Goal: Transaction & Acquisition: Subscribe to service/newsletter

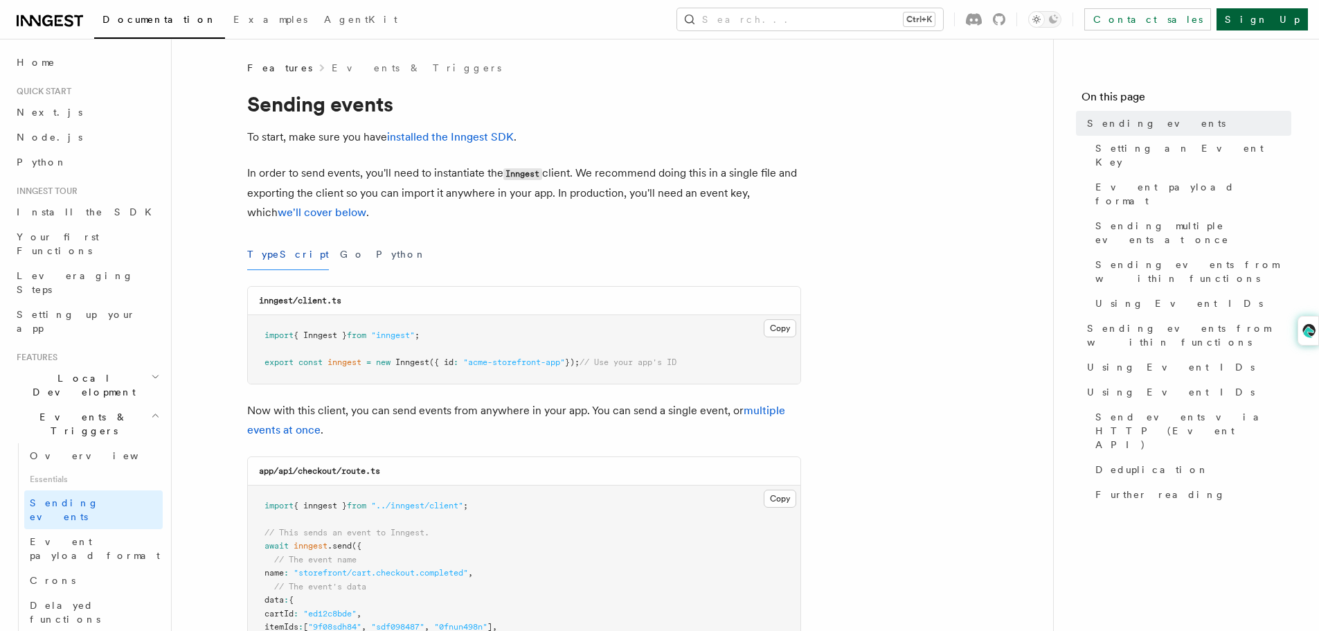
click at [1298, 19] on link "Sign Up" at bounding box center [1262, 19] width 91 height 22
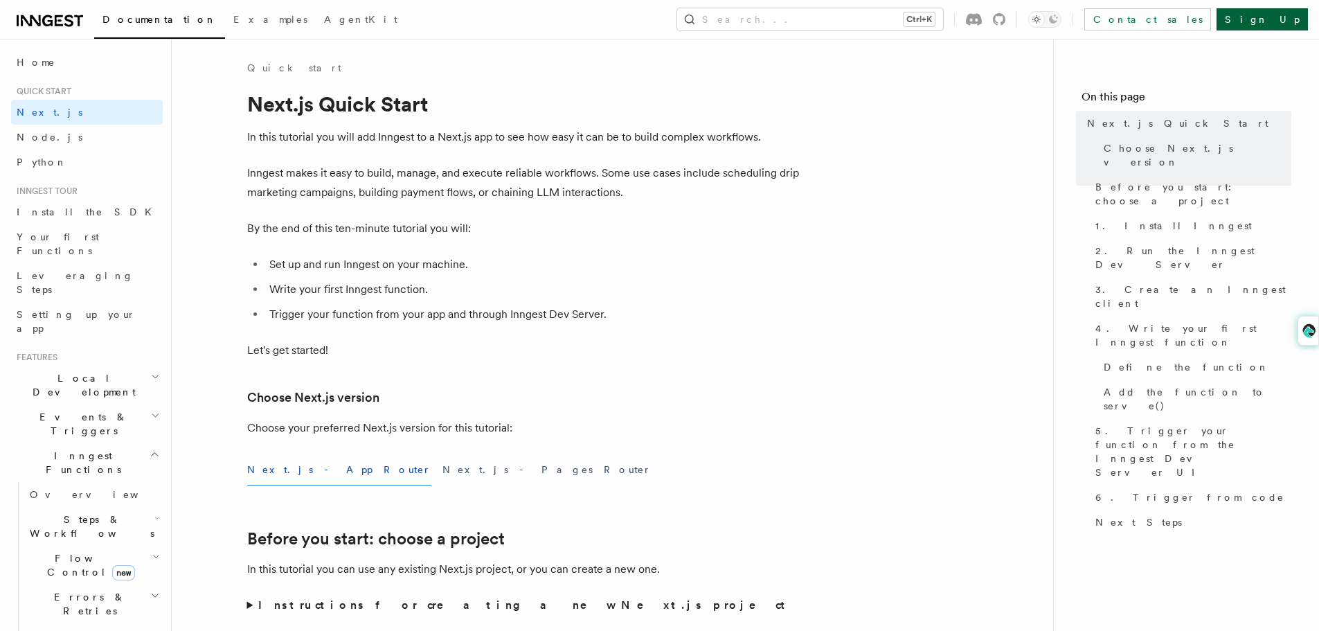
click at [1294, 15] on link "Sign Up" at bounding box center [1262, 19] width 91 height 22
